Goal: Transaction & Acquisition: Purchase product/service

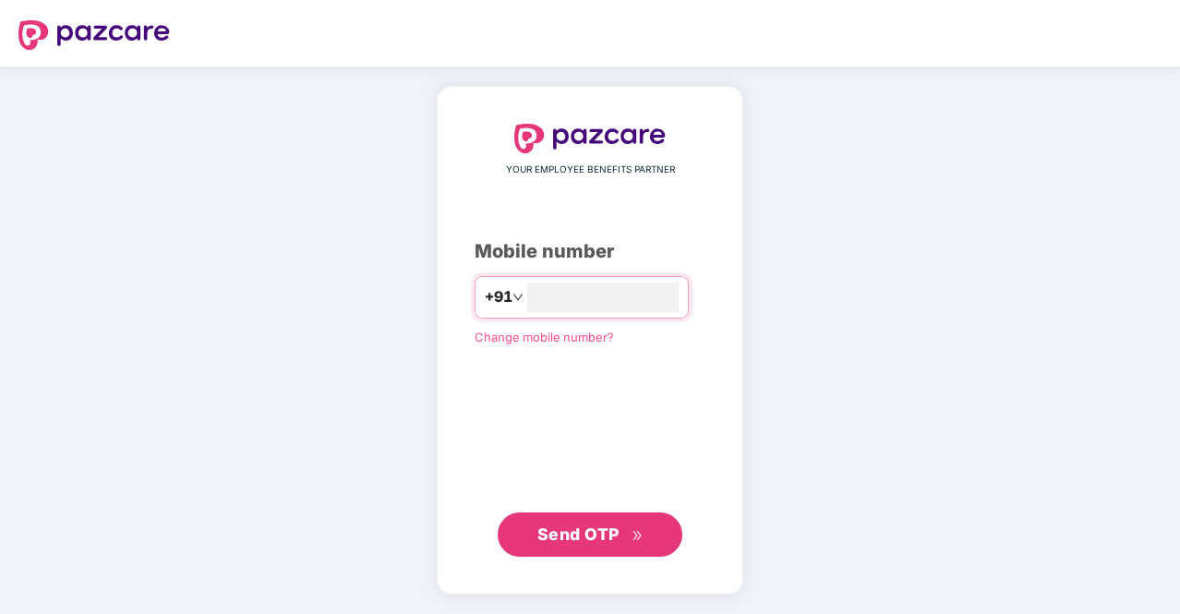
type input "**********"
click at [648, 522] on button "Send OTP" at bounding box center [590, 534] width 185 height 44
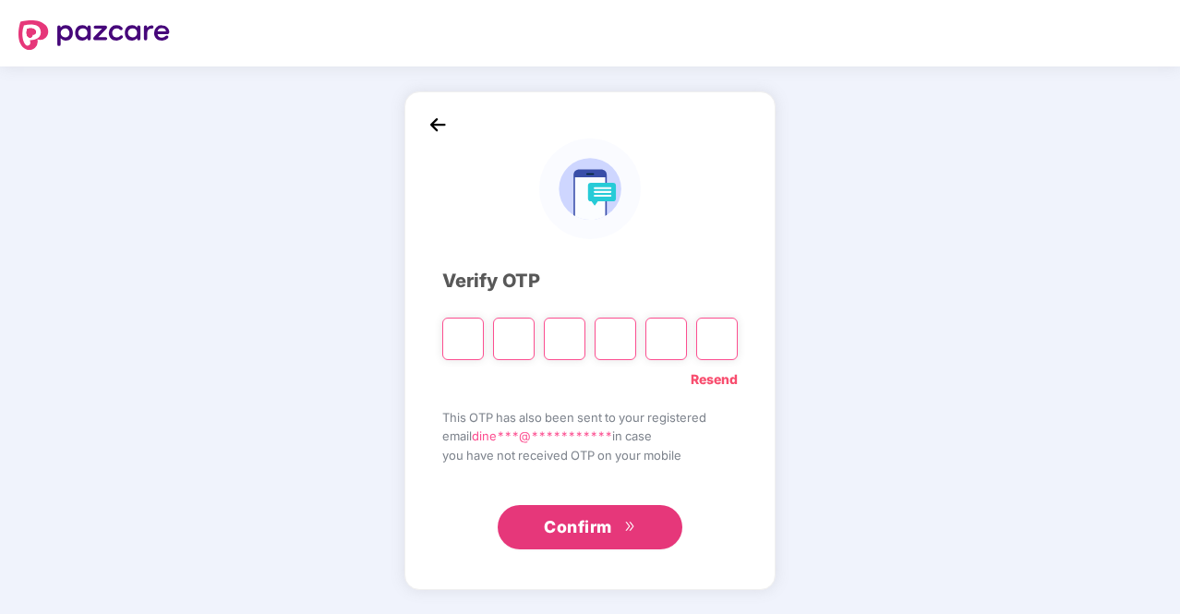
type input "*"
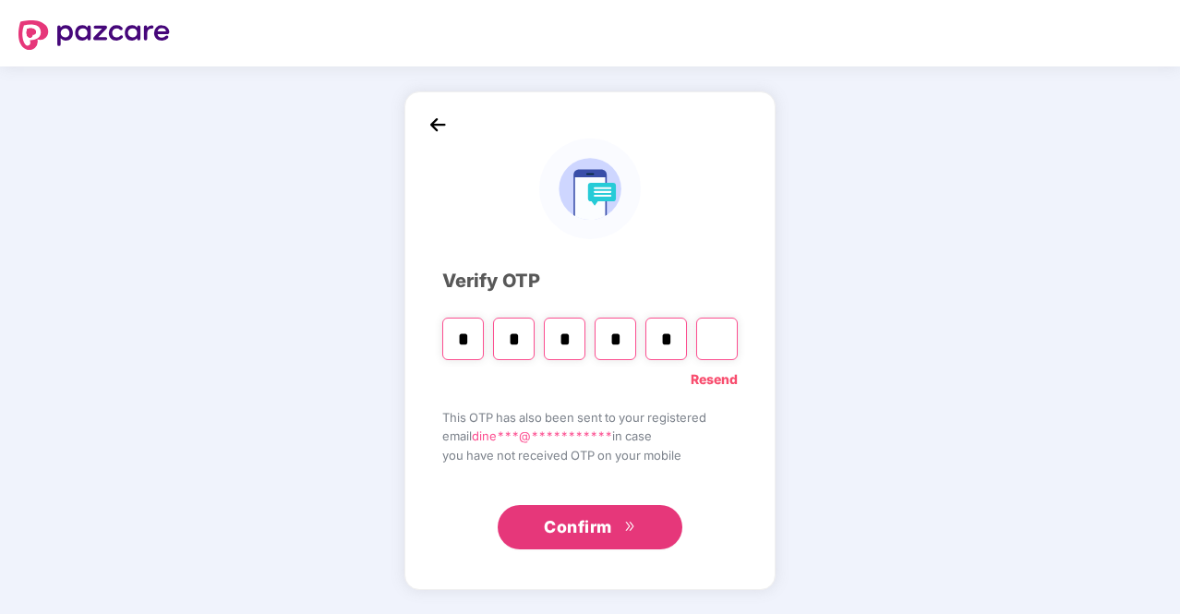
type input "*"
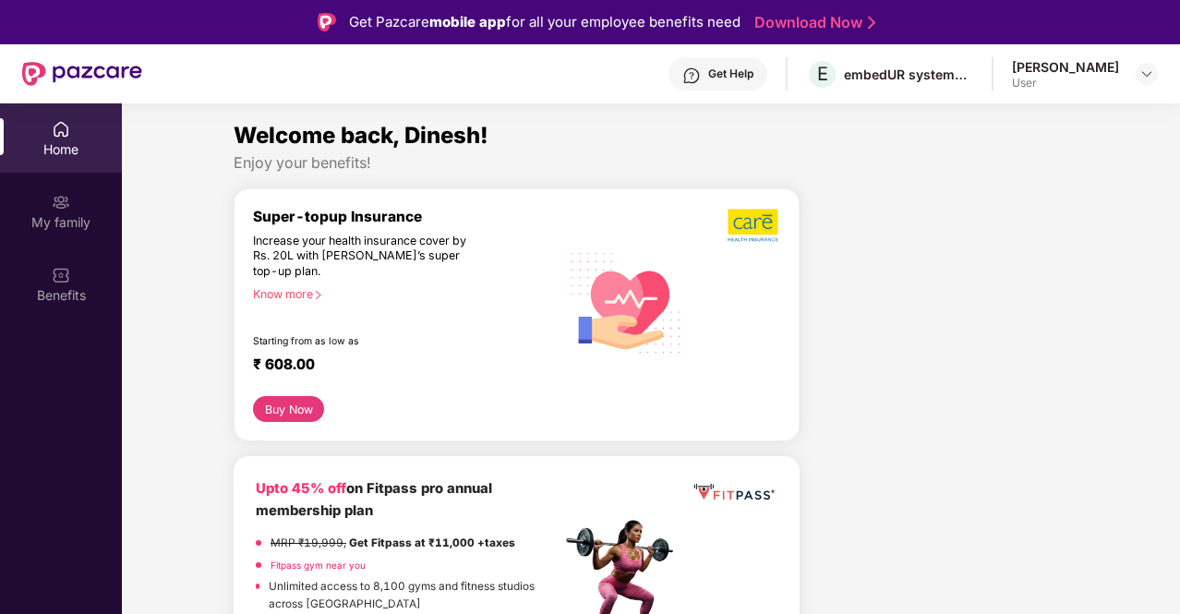
click at [323, 296] on icon "right" at bounding box center [318, 295] width 10 height 10
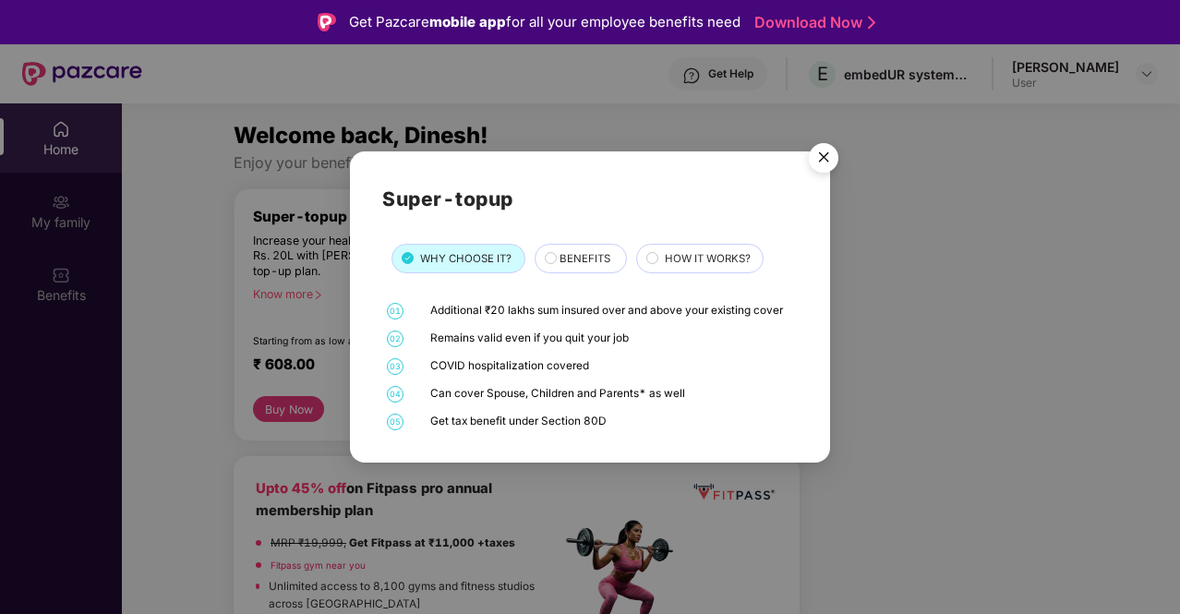
click at [522, 329] on div "01 Additional ₹20 lakhs sum insured over and above your existing cover 02 Remai…" at bounding box center [589, 366] width 415 height 127
click at [561, 337] on div "Remains valid even if you quit your job" at bounding box center [612, 338] width 364 height 17
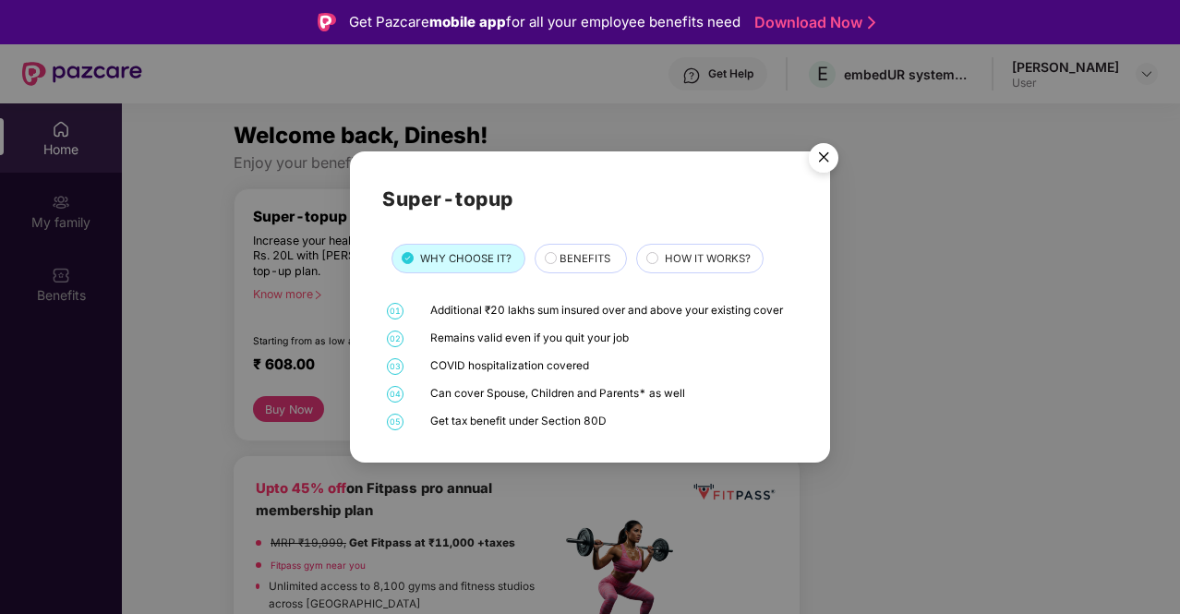
click at [669, 330] on div "01 Additional ₹20 lakhs sum insured over and above your existing cover 02 Remai…" at bounding box center [589, 366] width 415 height 127
click at [587, 269] on div "BENEFITS" at bounding box center [583, 259] width 66 height 19
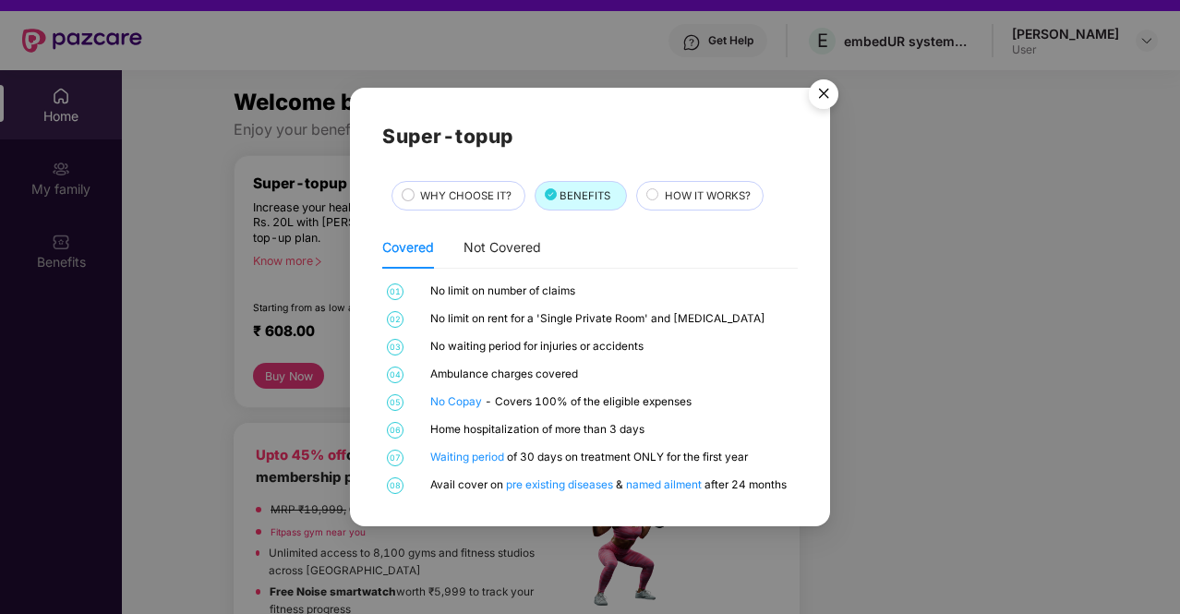
scroll to position [32, 0]
click at [666, 200] on span "HOW IT WORKS?" at bounding box center [708, 195] width 86 height 17
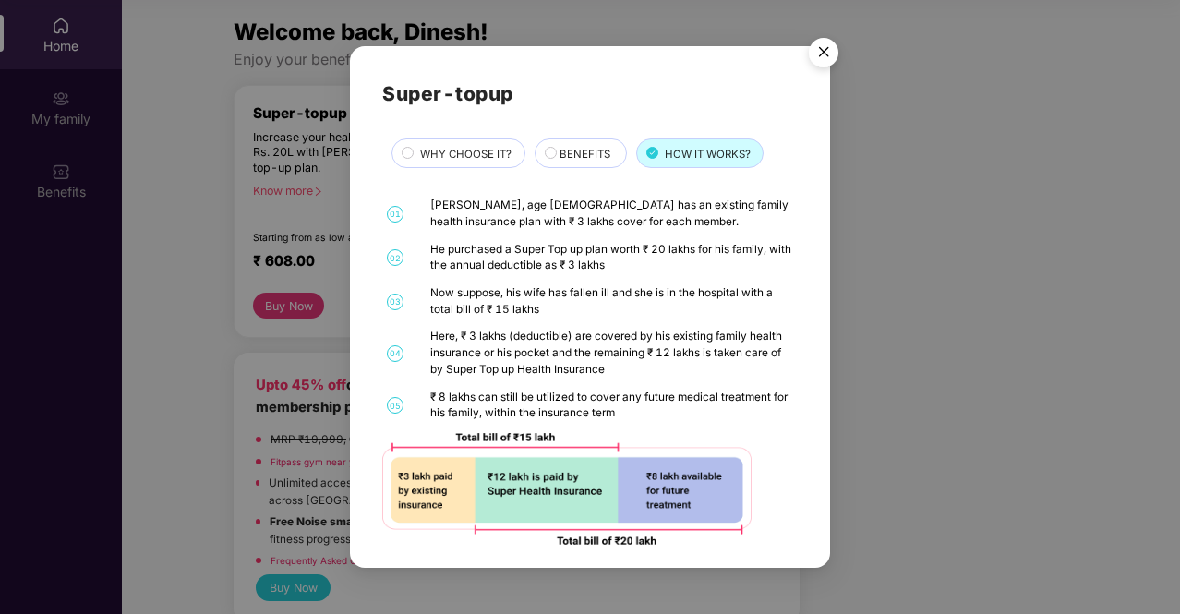
scroll to position [9, 0]
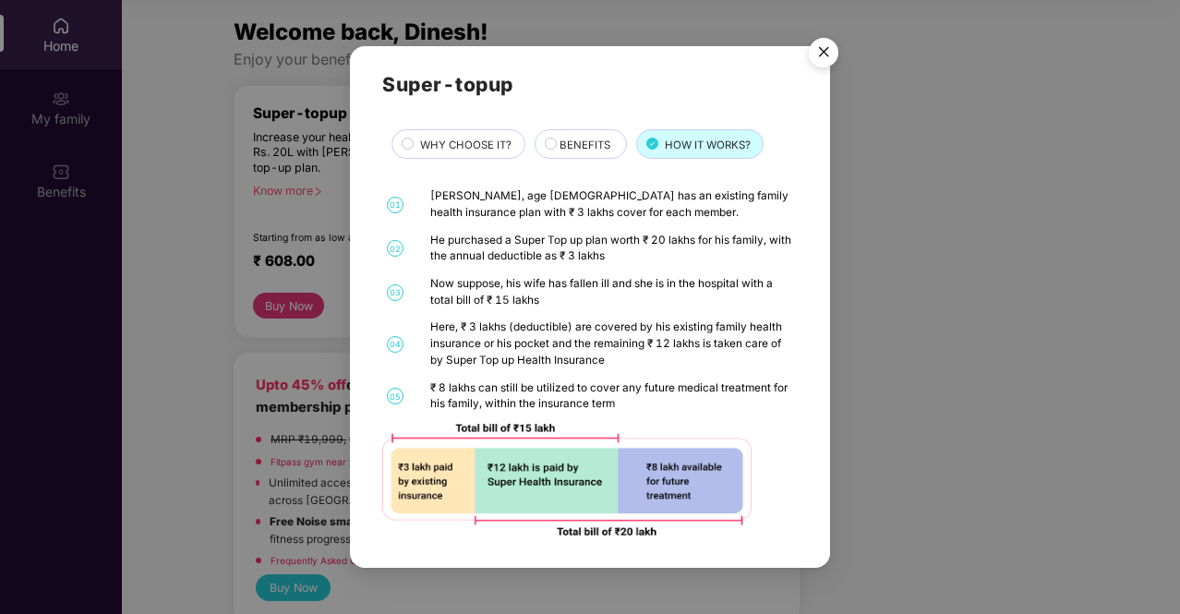
click at [830, 51] on img "Close" at bounding box center [824, 56] width 52 height 52
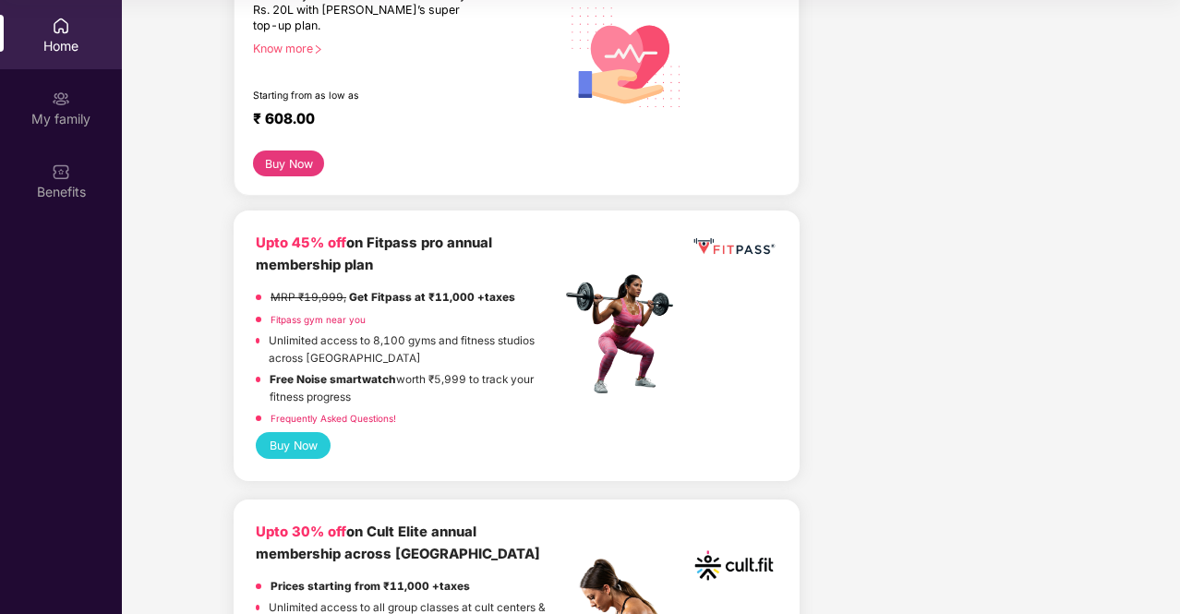
scroll to position [151, 0]
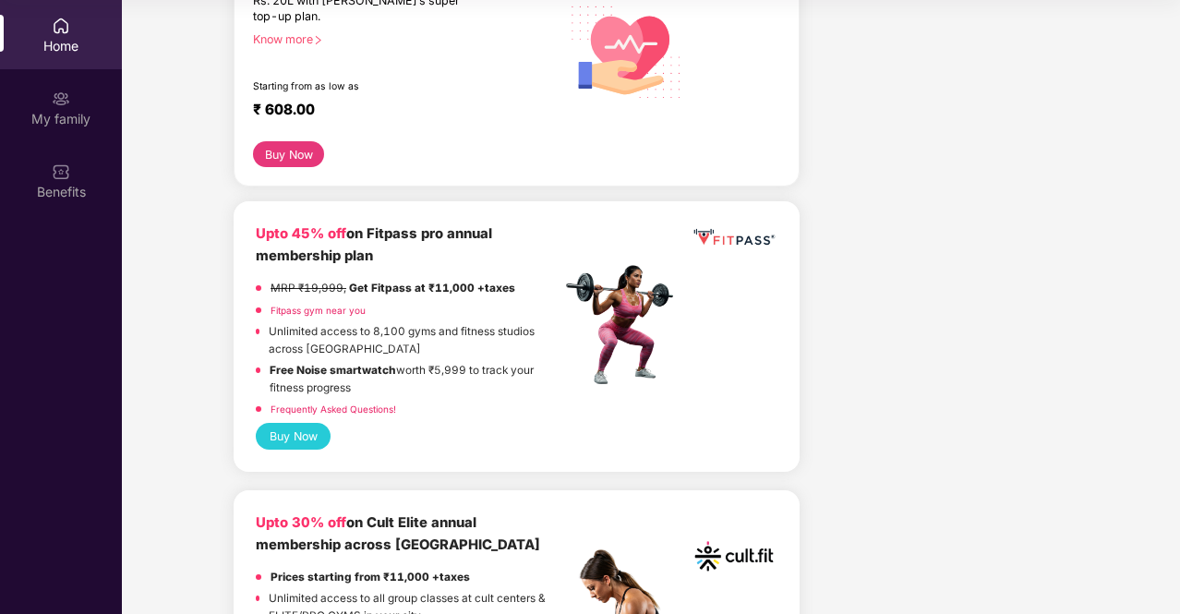
click at [286, 149] on button "Buy Now" at bounding box center [288, 154] width 71 height 26
